Goal: Use online tool/utility: Utilize a website feature to perform a specific function

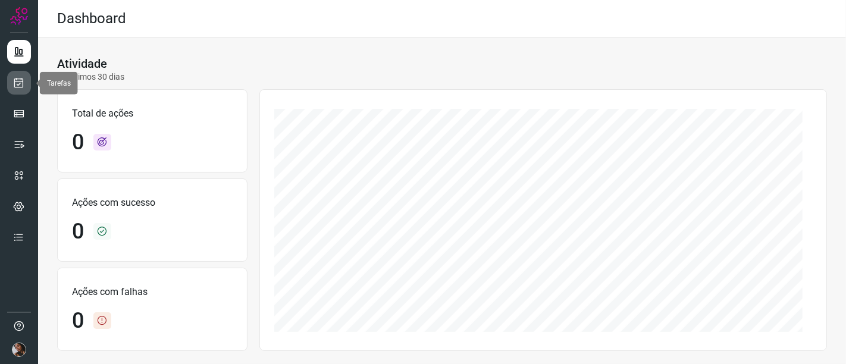
click at [22, 81] on icon at bounding box center [19, 83] width 12 height 12
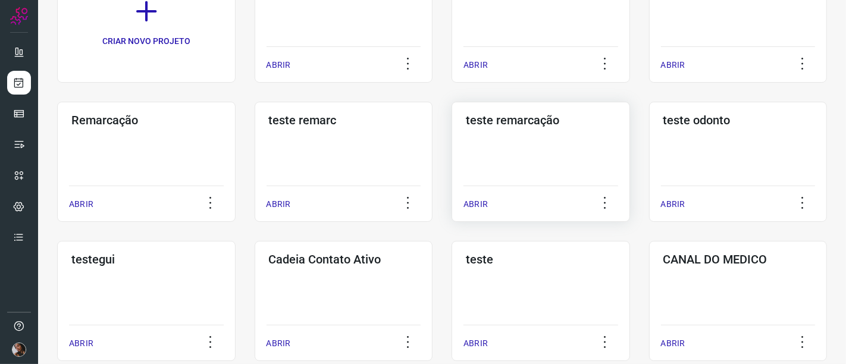
scroll to position [198, 0]
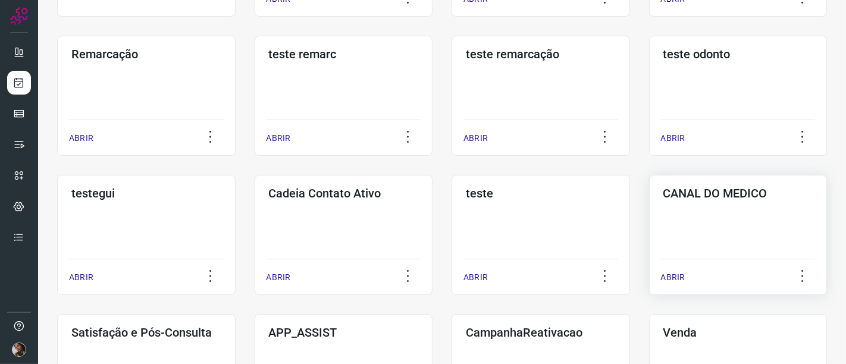
click at [667, 284] on div "ABRIR" at bounding box center [738, 274] width 155 height 30
click at [667, 276] on p "ABRIR" at bounding box center [673, 277] width 24 height 12
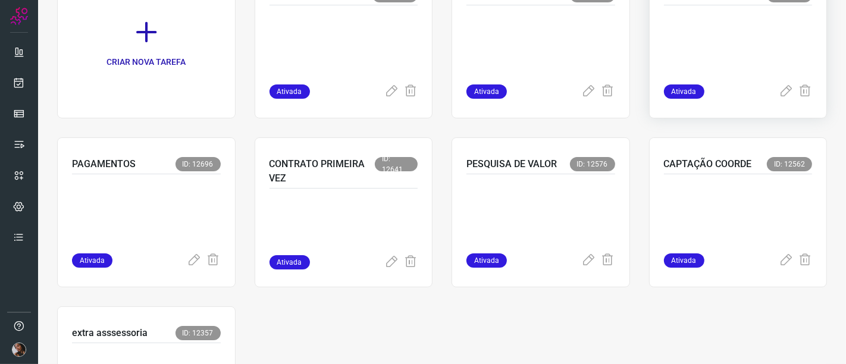
scroll to position [132, 0]
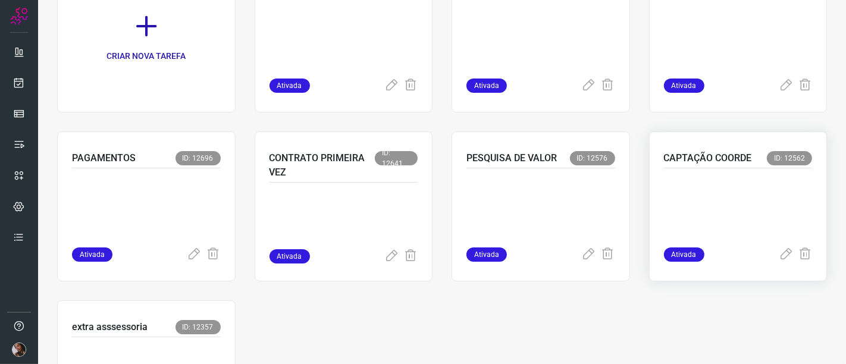
click at [733, 152] on p "CAPTAÇÃO COORDE" at bounding box center [708, 158] width 88 height 14
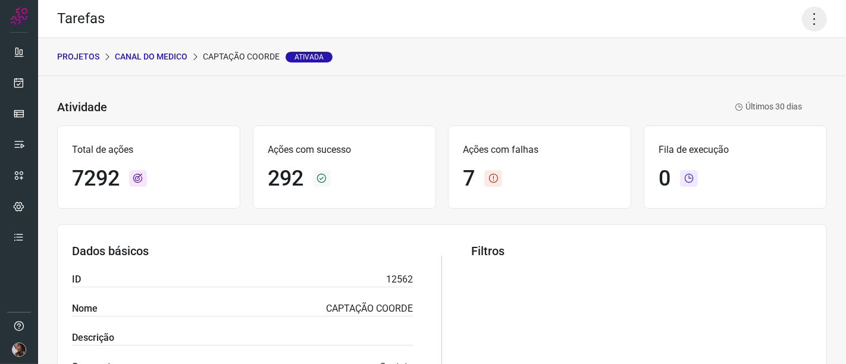
click at [802, 24] on icon at bounding box center [814, 19] width 25 height 25
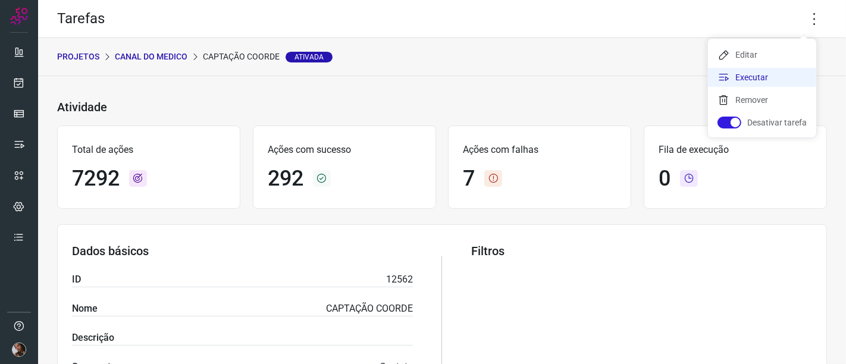
click at [747, 78] on li "Executar" at bounding box center [762, 77] width 108 height 19
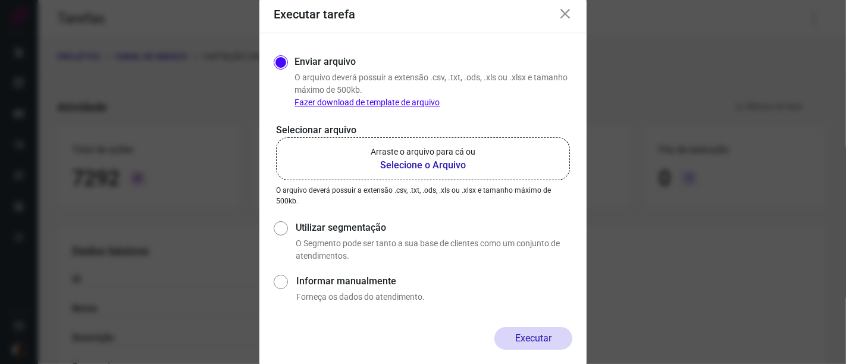
click at [388, 162] on b "Selecione o Arquivo" at bounding box center [422, 165] width 105 height 14
click at [0, 0] on input "Arraste o arquivo para cá ou Selecione o Arquivo" at bounding box center [0, 0] width 0 height 0
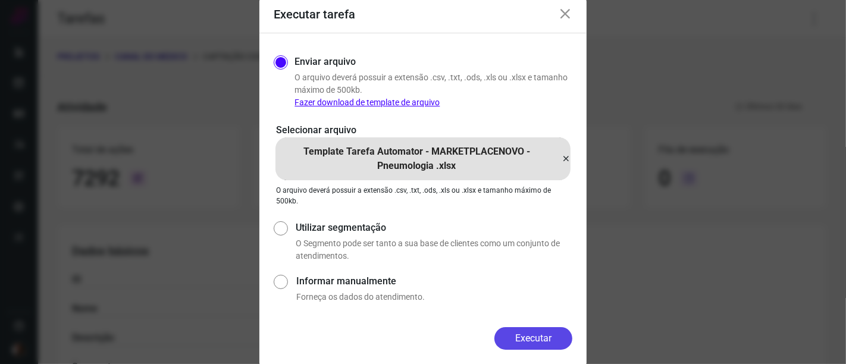
click at [517, 344] on button "Executar" at bounding box center [533, 338] width 78 height 23
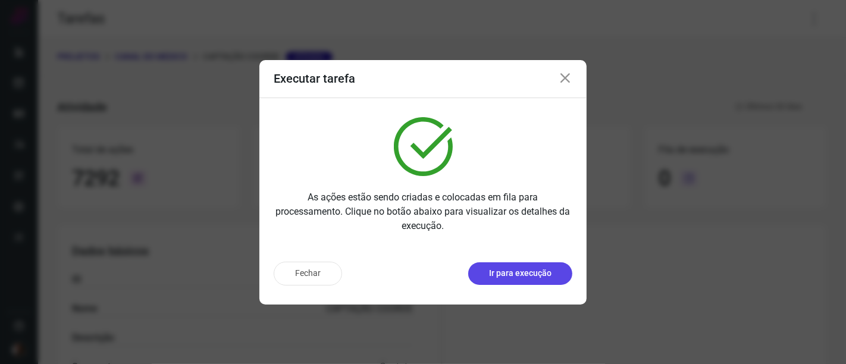
drag, startPoint x: 304, startPoint y: 277, endPoint x: 524, endPoint y: 288, distance: 219.7
click at [524, 285] on div "Fechar Ir para execução" at bounding box center [423, 274] width 298 height 24
click at [520, 279] on p "Ir para execução" at bounding box center [520, 273] width 62 height 12
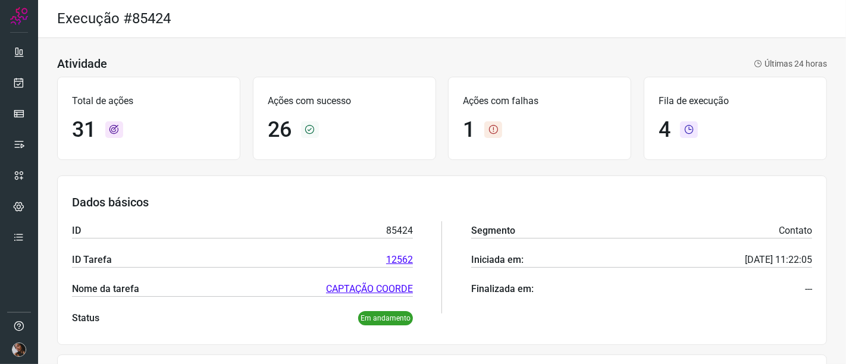
click at [681, 126] on icon at bounding box center [689, 129] width 18 height 17
click at [665, 125] on h1 "4" at bounding box center [664, 130] width 12 height 26
click at [688, 126] on icon at bounding box center [689, 129] width 18 height 17
click at [683, 131] on icon at bounding box center [689, 129] width 18 height 17
drag, startPoint x: 683, startPoint y: 131, endPoint x: 675, endPoint y: 159, distance: 28.3
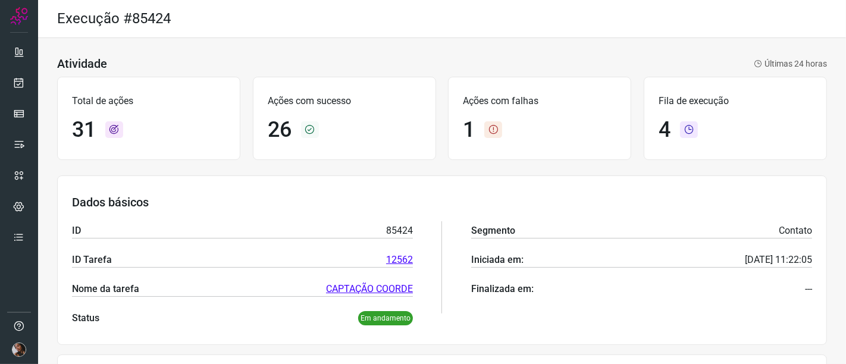
click at [681, 132] on icon at bounding box center [689, 129] width 18 height 17
